Goal: Task Accomplishment & Management: Use online tool/utility

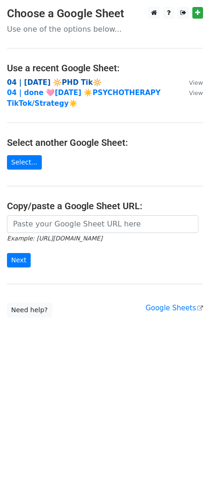
click at [57, 81] on strong "04 | AUG 28 🔆PHD Tik🔆" at bounding box center [54, 82] width 95 height 8
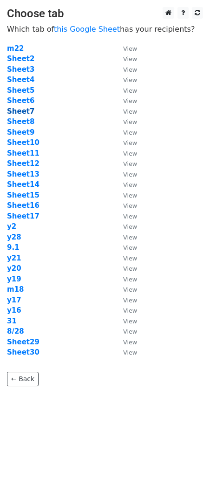
click at [26, 110] on strong "Sheet7" at bounding box center [20, 111] width 27 height 8
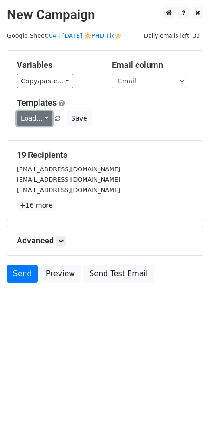
click at [42, 116] on link "Load..." at bounding box center [35, 118] width 36 height 14
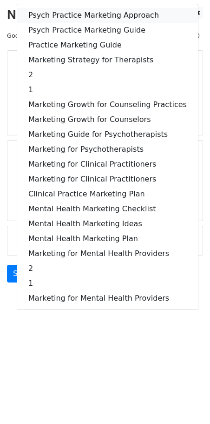
click at [88, 16] on link "Psych Practice Marketing Approach" at bounding box center [107, 15] width 181 height 15
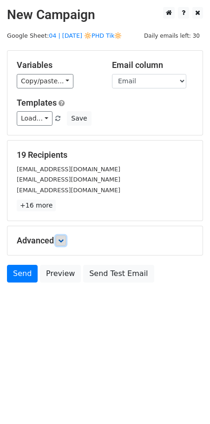
click at [63, 239] on icon at bounding box center [61, 241] width 6 height 6
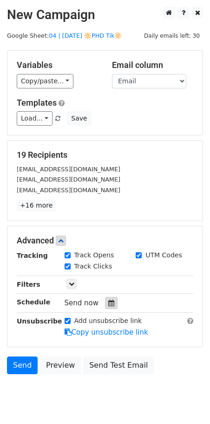
click at [108, 300] on icon at bounding box center [111, 303] width 6 height 7
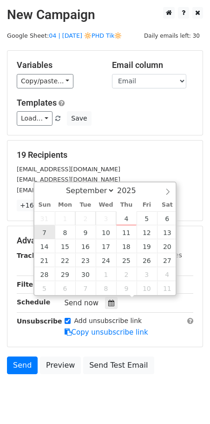
type input "2025-09-07 12:00"
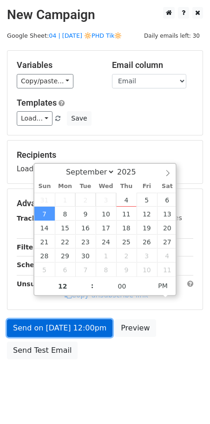
click at [53, 335] on link "Send on Sep 7 at 12:00pm" at bounding box center [60, 328] width 106 height 18
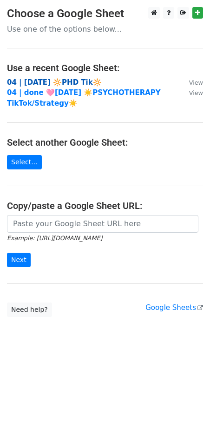
click at [60, 82] on strong "04 | [DATE] 🔆PHD Tik🔆" at bounding box center [54, 82] width 95 height 8
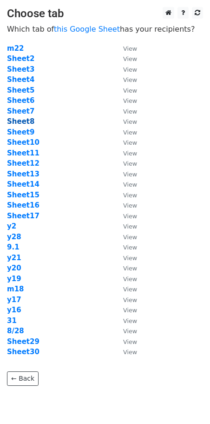
click at [26, 122] on strong "Sheet8" at bounding box center [20, 121] width 27 height 8
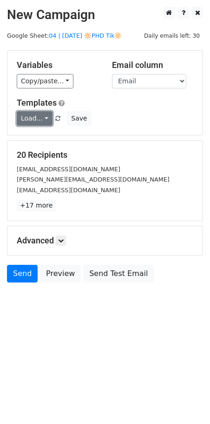
click at [39, 115] on link "Load..." at bounding box center [35, 118] width 36 height 14
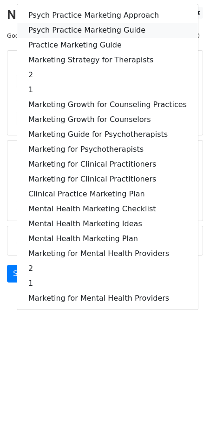
click at [90, 26] on link "Psych Practice Marketing Guide" at bounding box center [107, 30] width 181 height 15
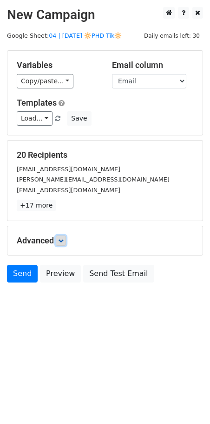
click at [60, 240] on icon at bounding box center [61, 241] width 6 height 6
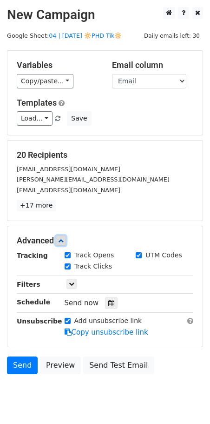
scroll to position [27, 0]
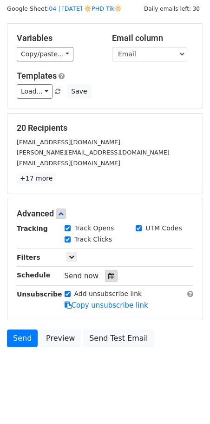
click at [108, 275] on icon at bounding box center [111, 276] width 6 height 7
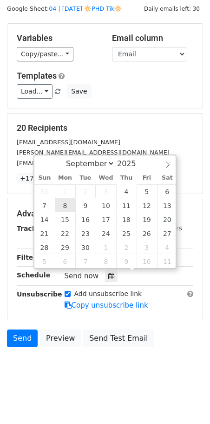
type input "2025-09-08 12:00"
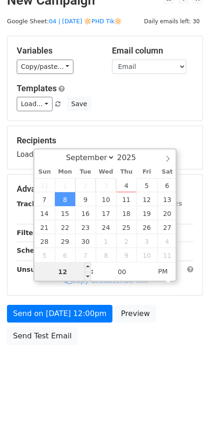
scroll to position [12, 0]
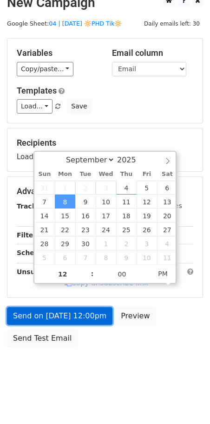
click at [58, 307] on link "Send on Sep 8 at 12:00pm" at bounding box center [60, 316] width 106 height 18
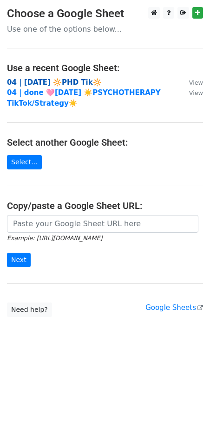
click at [64, 84] on strong "04 | [DATE] 🔆PHD Tik🔆" at bounding box center [54, 82] width 95 height 8
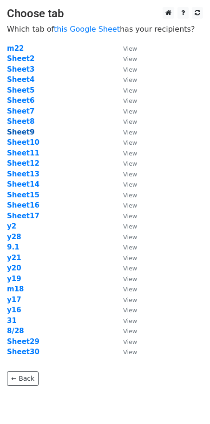
click at [22, 135] on strong "Sheet9" at bounding box center [20, 132] width 27 height 8
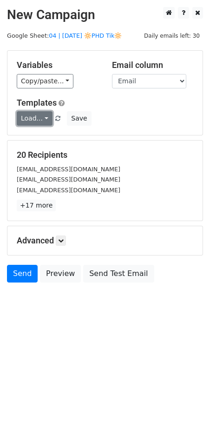
click at [37, 119] on link "Load..." at bounding box center [35, 118] width 36 height 14
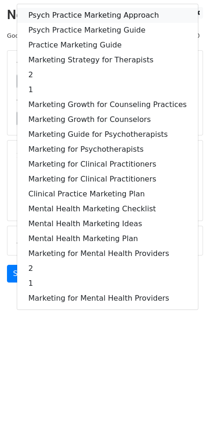
click at [79, 15] on link "Psych Practice Marketing Approach" at bounding box center [107, 15] width 181 height 15
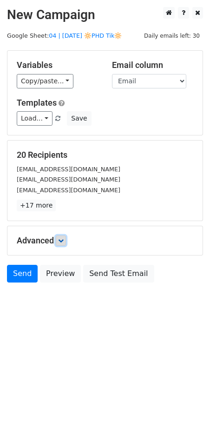
click at [62, 240] on icon at bounding box center [61, 241] width 6 height 6
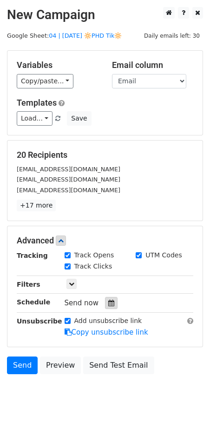
click at [110, 304] on icon at bounding box center [111, 303] width 6 height 7
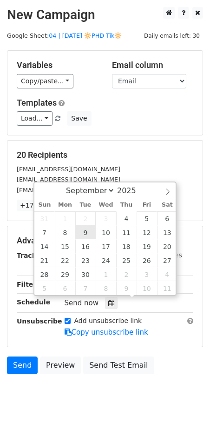
type input "2025-09-09 12:00"
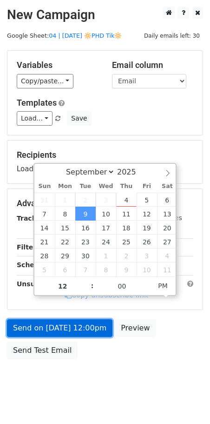
click at [79, 327] on link "Send on Sep 9 at 12:00pm" at bounding box center [60, 328] width 106 height 18
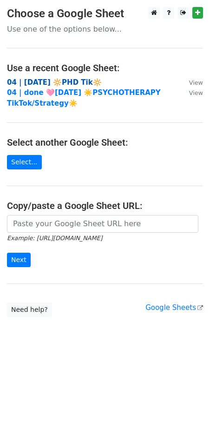
click at [74, 83] on strong "04 | [DATE] 🔆PHD Tik🔆" at bounding box center [54, 82] width 95 height 8
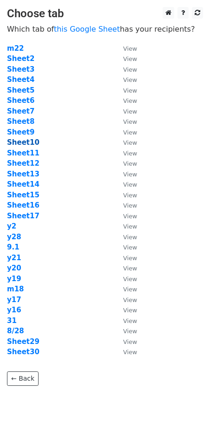
click at [21, 142] on strong "Sheet10" at bounding box center [23, 142] width 33 height 8
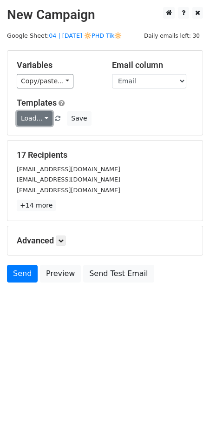
click at [38, 117] on link "Load..." at bounding box center [35, 118] width 36 height 14
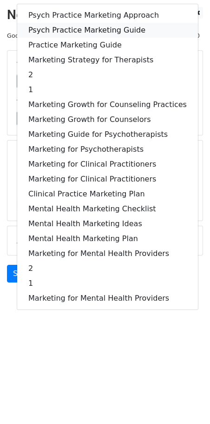
click at [83, 31] on link "Psych Practice Marketing Guide" at bounding box center [107, 30] width 181 height 15
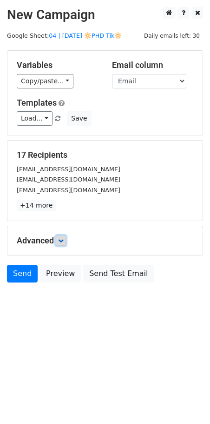
click at [63, 241] on icon at bounding box center [61, 241] width 6 height 6
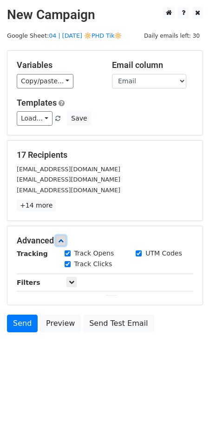
scroll to position [27, 0]
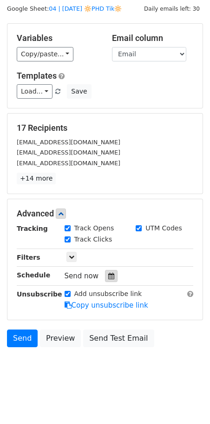
click at [108, 278] on div at bounding box center [111, 276] width 13 height 12
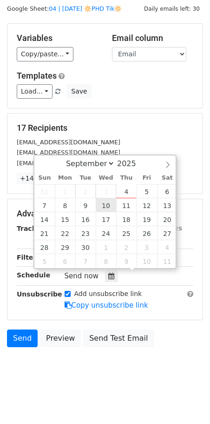
type input "[DATE] 12:00"
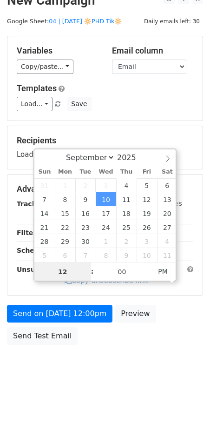
scroll to position [12, 0]
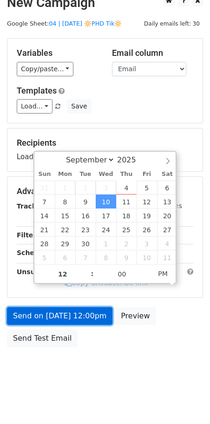
click at [81, 312] on link "Send on [DATE] 12:00pm" at bounding box center [60, 316] width 106 height 18
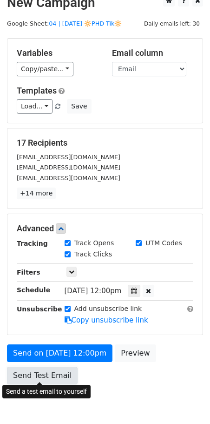
click at [41, 370] on link "Send Test Email" at bounding box center [42, 376] width 71 height 18
click at [32, 367] on link "Send Test Email" at bounding box center [42, 376] width 71 height 18
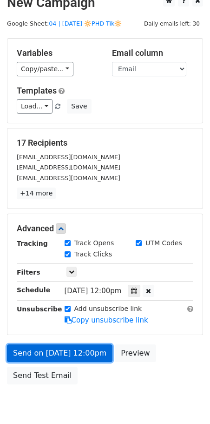
click at [47, 351] on link "Send on [DATE] 12:00pm" at bounding box center [60, 354] width 106 height 18
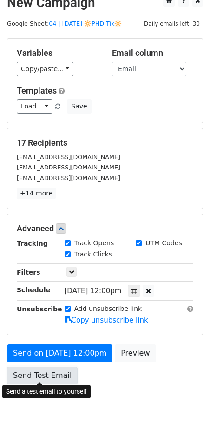
click at [51, 372] on link "Send Test Email" at bounding box center [42, 376] width 71 height 18
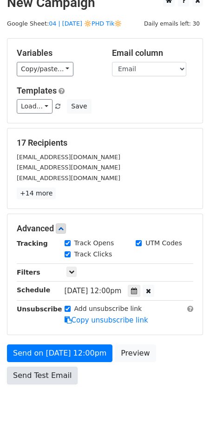
click at [51, 372] on link "Send Test Email" at bounding box center [42, 376] width 71 height 18
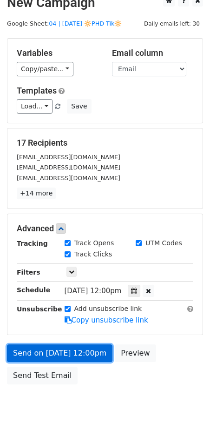
drag, startPoint x: 58, startPoint y: 351, endPoint x: 55, endPoint y: 356, distance: 5.6
click at [58, 351] on link "Send on [DATE] 12:00pm" at bounding box center [60, 354] width 106 height 18
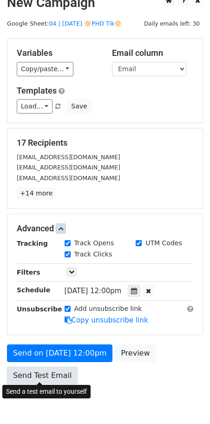
click at [50, 375] on link "Send Test Email" at bounding box center [42, 376] width 71 height 18
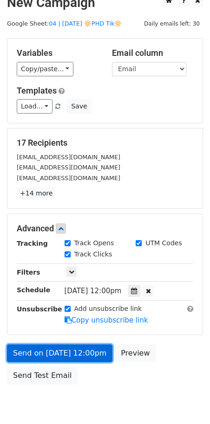
click at [62, 352] on link "Send on [DATE] 12:00pm" at bounding box center [60, 354] width 106 height 18
